Goal: Find contact information: Find contact information

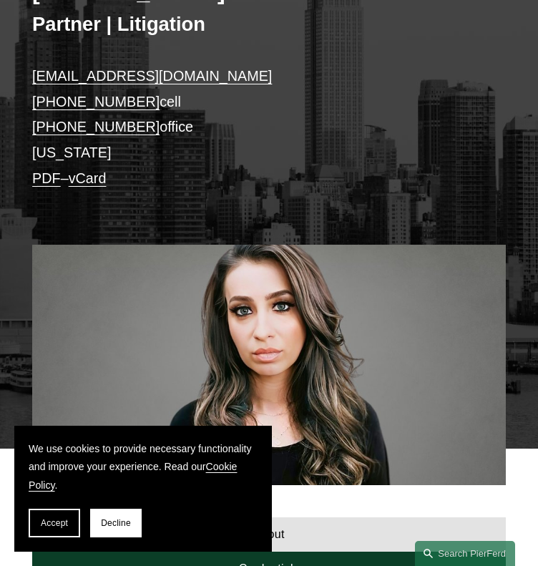
scroll to position [212, 0]
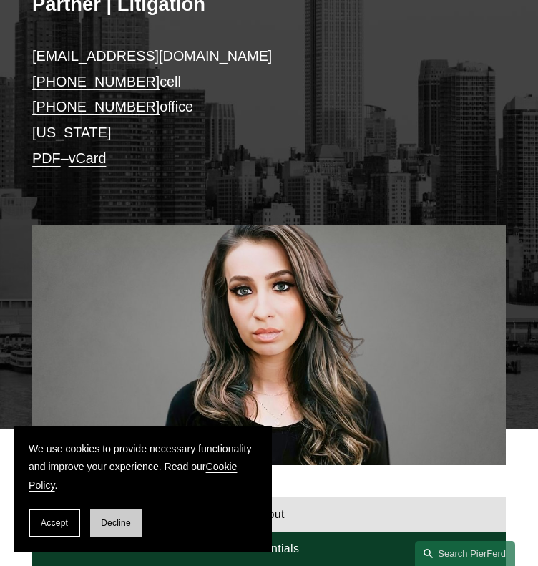
click at [124, 510] on button "Decline" at bounding box center [116, 523] width 52 height 29
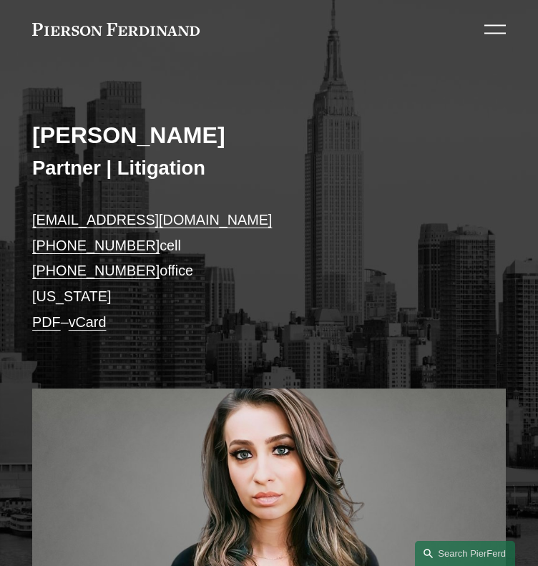
scroll to position [40, 0]
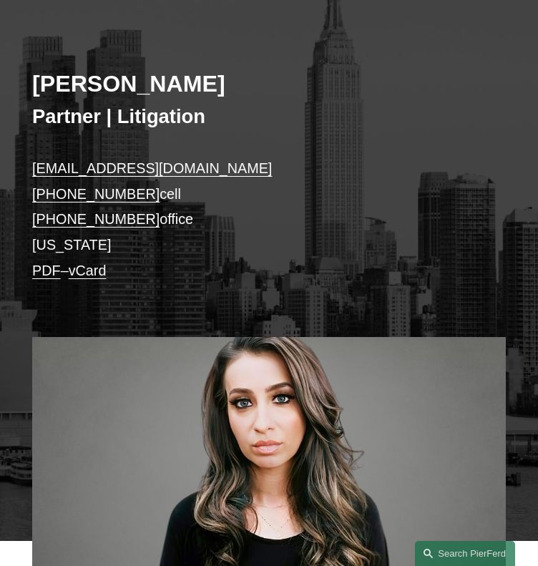
scroll to position [100, 0]
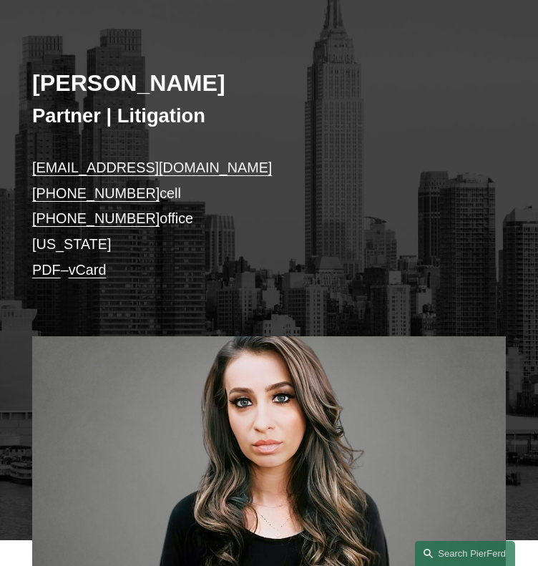
drag, startPoint x: 95, startPoint y: 186, endPoint x: 246, endPoint y: 159, distance: 153.5
click at [246, 159] on p "[EMAIL_ADDRESS][DOMAIN_NAME] [PHONE_NUMBER] cell [PHONE_NUMBER] office [US_STAT…" at bounding box center [269, 218] width 474 height 127
drag, startPoint x: 120, startPoint y: 188, endPoint x: 50, endPoint y: 193, distance: 70.3
click at [50, 193] on p "[EMAIL_ADDRESS][DOMAIN_NAME] [PHONE_NUMBER] cell [PHONE_NUMBER] office [US_STAT…" at bounding box center [269, 218] width 474 height 127
copy link "212.956.0586"
